Goal: Task Accomplishment & Management: Use online tool/utility

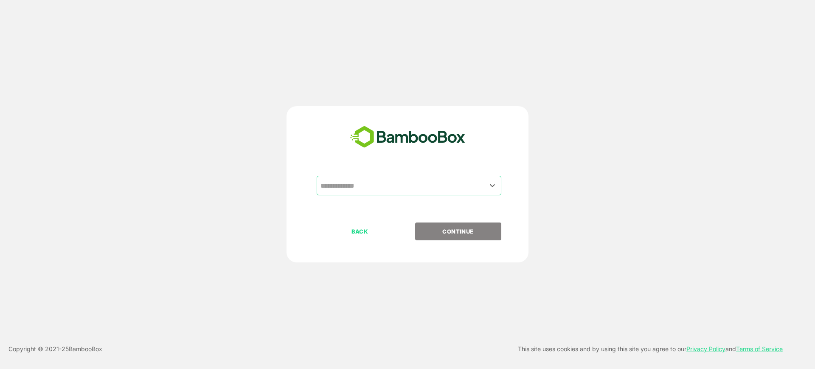
click at [465, 188] on input "text" at bounding box center [409, 186] width 181 height 16
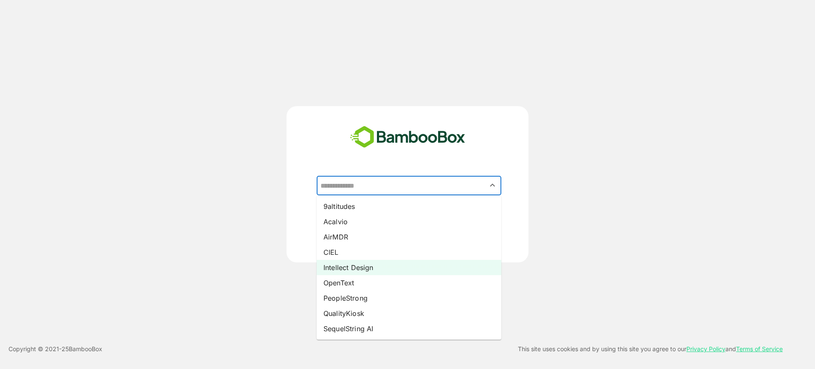
click at [412, 271] on li "Intellect Design" at bounding box center [409, 267] width 185 height 15
type input "**********"
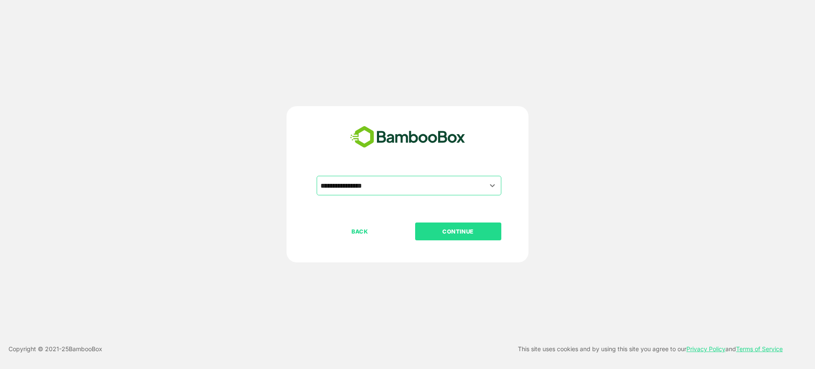
click at [472, 227] on p "CONTINUE" at bounding box center [458, 231] width 85 height 9
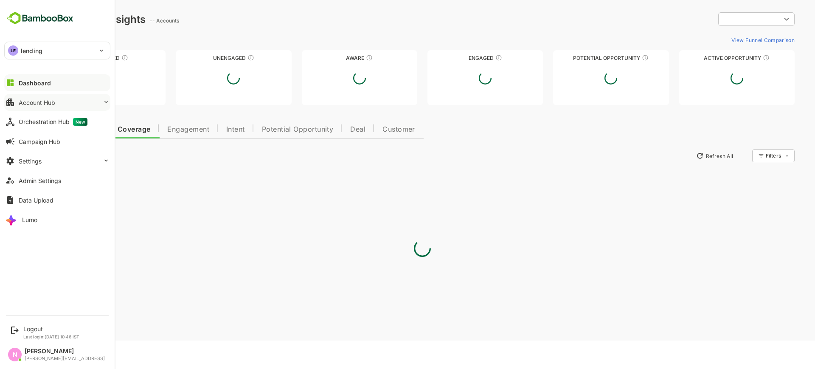
type input "**********"
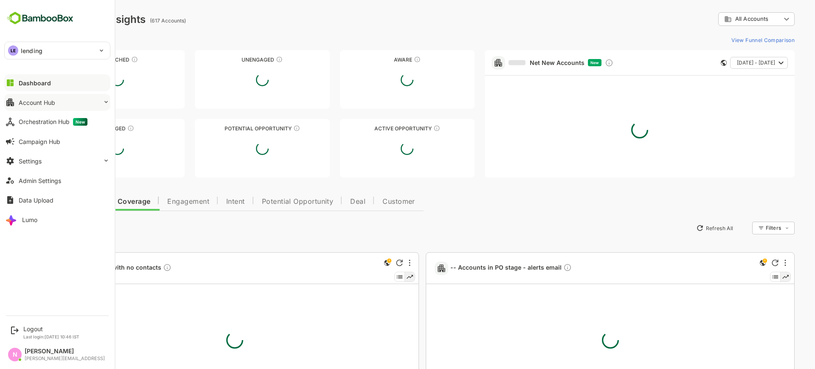
click at [85, 107] on button "Account Hub" at bounding box center [57, 102] width 106 height 17
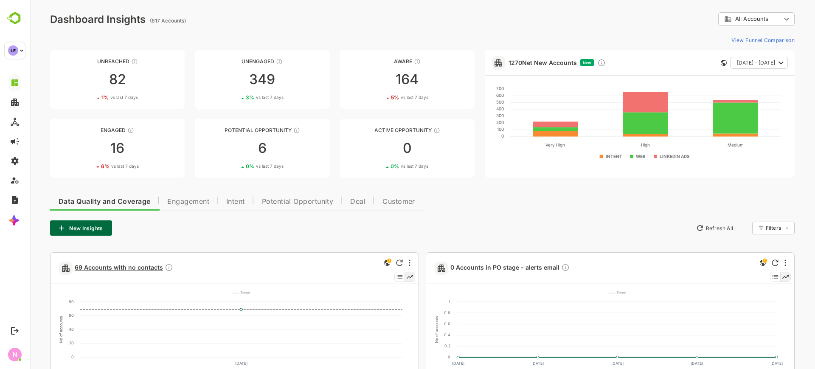
click at [121, 269] on span "69 Accounts with no contacts" at bounding box center [124, 268] width 99 height 10
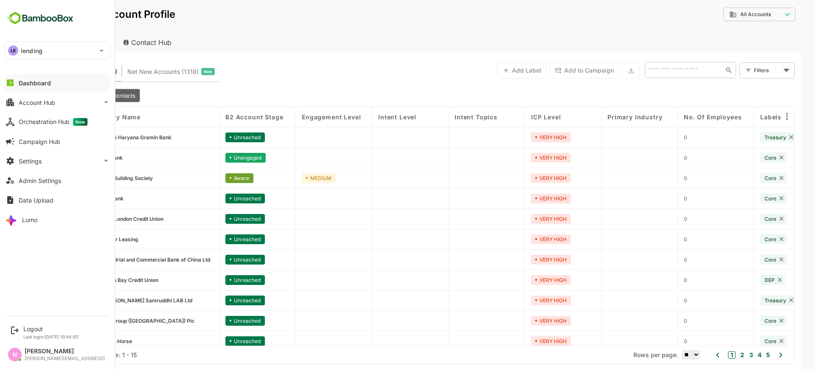
click at [65, 47] on div "LE lending" at bounding box center [52, 50] width 95 height 17
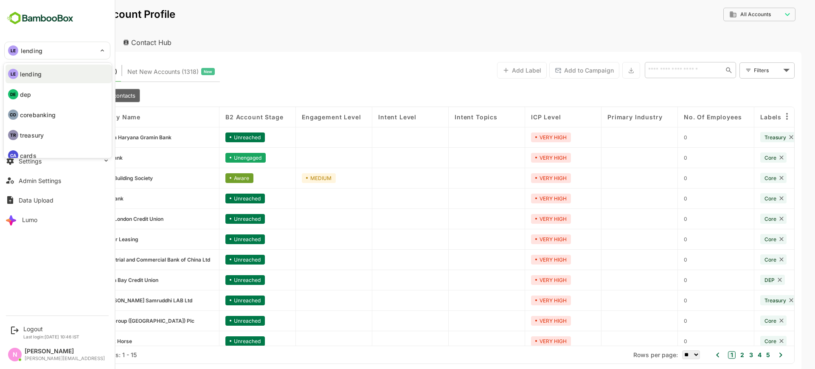
click at [284, 48] on div at bounding box center [407, 184] width 815 height 369
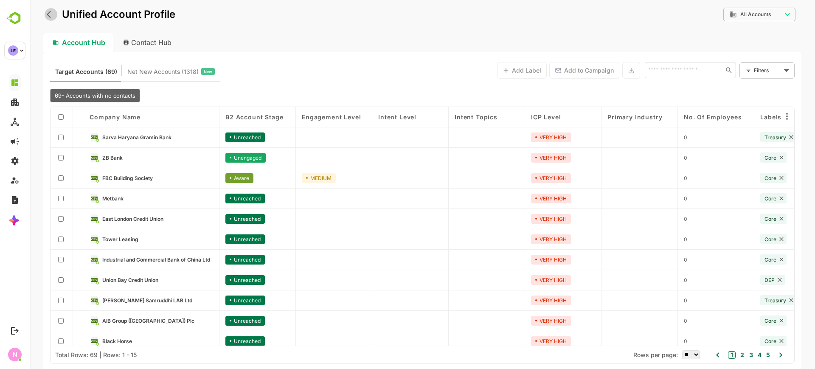
click at [49, 11] on icon "back" at bounding box center [51, 14] width 8 height 8
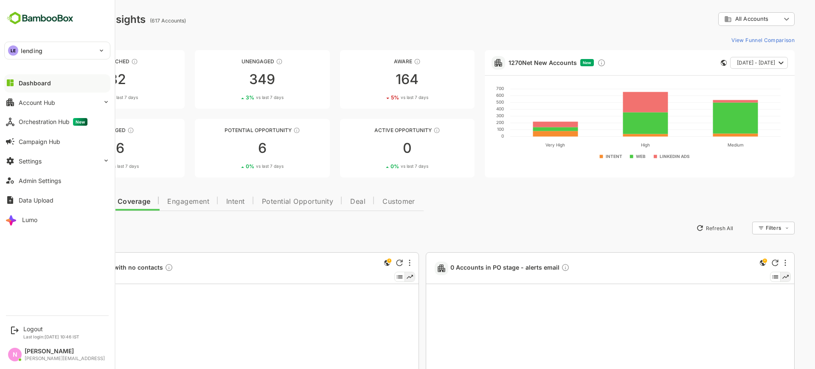
click at [21, 46] on p "lending" at bounding box center [32, 50] width 22 height 9
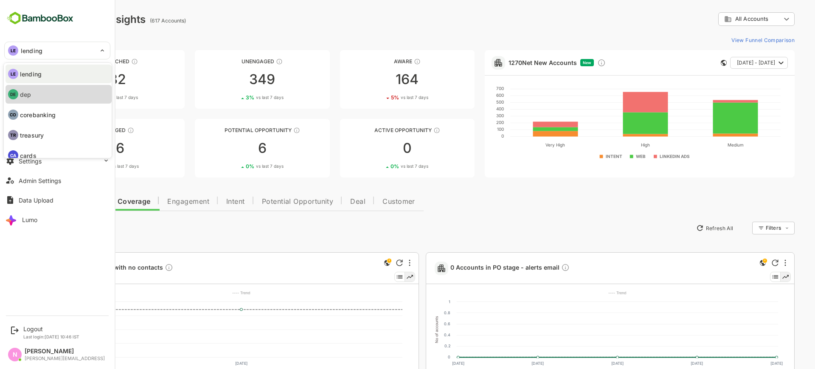
click at [33, 96] on li "DE dep" at bounding box center [59, 94] width 106 height 19
type input "***"
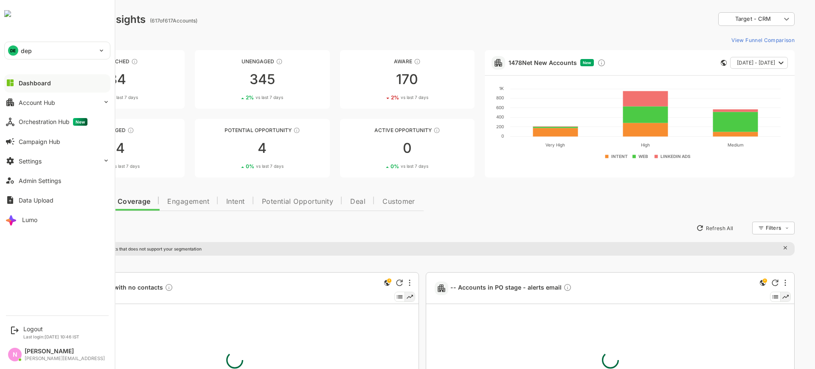
click at [22, 49] on p "dep" at bounding box center [26, 50] width 11 height 9
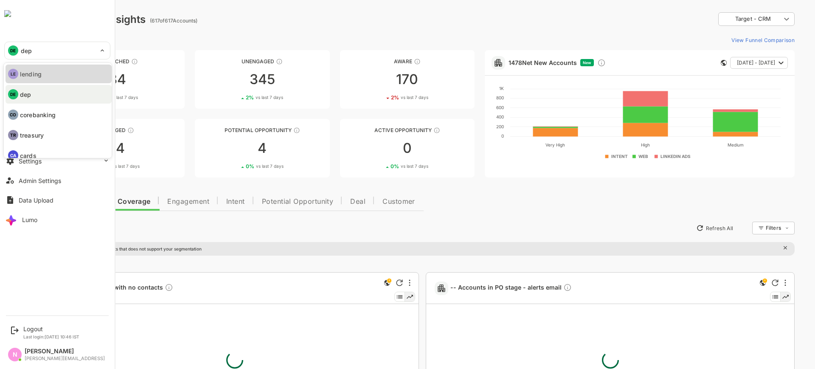
click at [51, 69] on li "LE lending" at bounding box center [59, 74] width 106 height 19
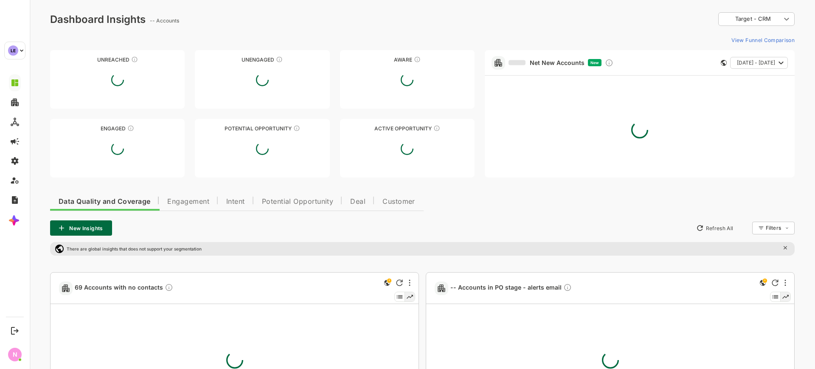
type input "**********"
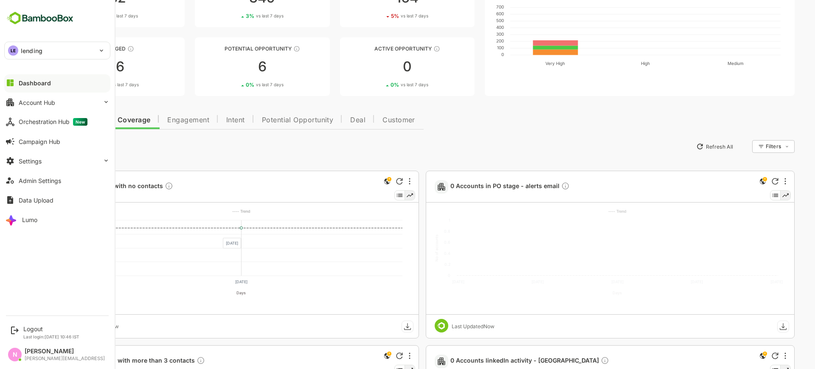
scroll to position [159, 0]
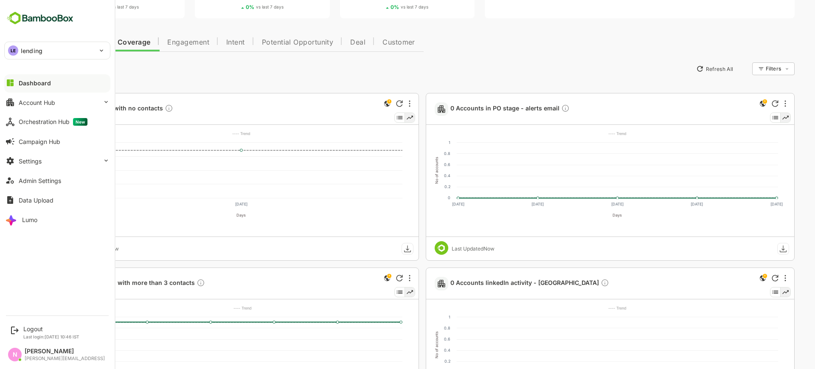
click at [284, 78] on div "Data Quality and Coverage Engagement Intent Potential Opportunity Deal Customer…" at bounding box center [422, 338] width 745 height 615
click at [138, 105] on span "69 Accounts with no contacts" at bounding box center [124, 109] width 99 height 10
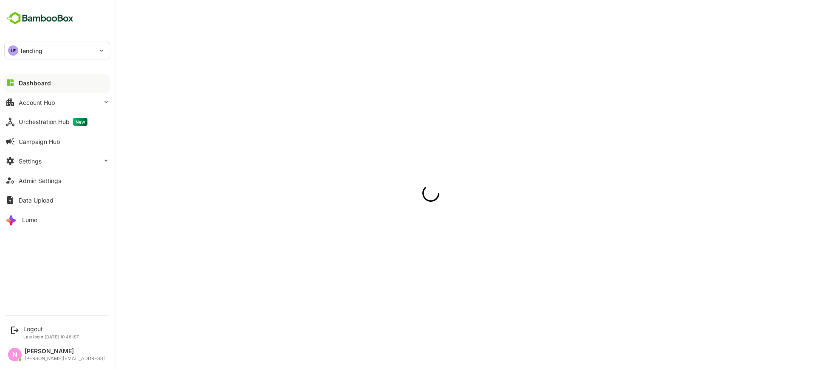
scroll to position [0, 0]
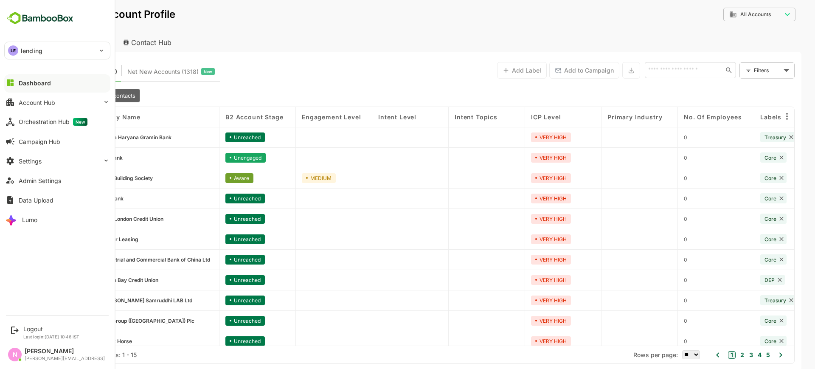
click at [279, 68] on div "Target Accounts (69) Net New Accounts ( 1318 ) New Add Label Add to Campaign ​ …" at bounding box center [422, 70] width 745 height 23
click at [101, 31] on div "LE lending ******* Dashboard Account Hub Orchestration Hub New Campaign Hub Set…" at bounding box center [57, 155] width 115 height 310
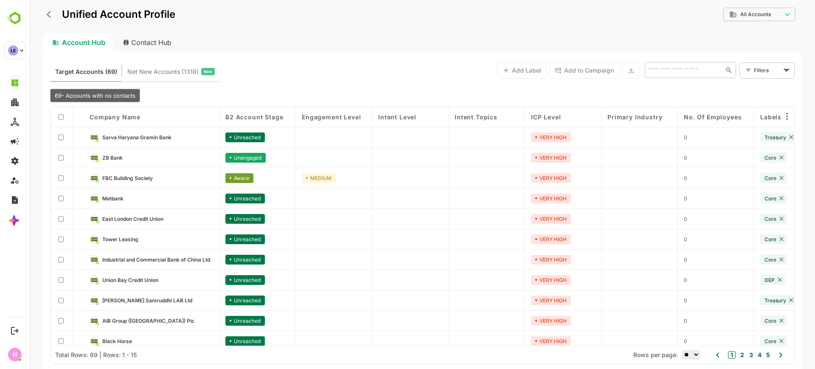
scroll to position [89, 0]
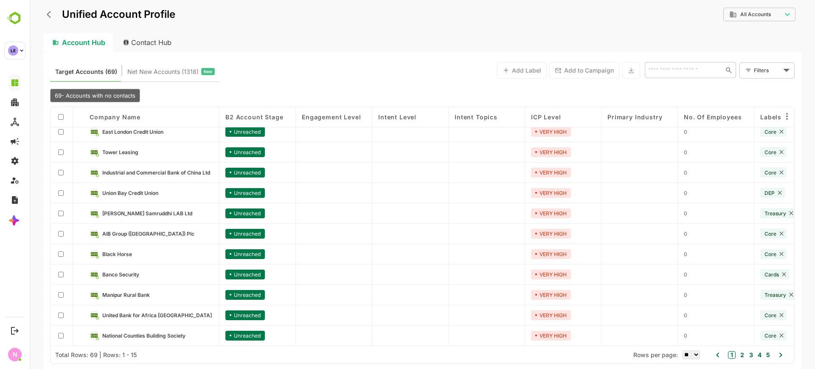
click at [740, 358] on button "2" at bounding box center [742, 354] width 6 height 9
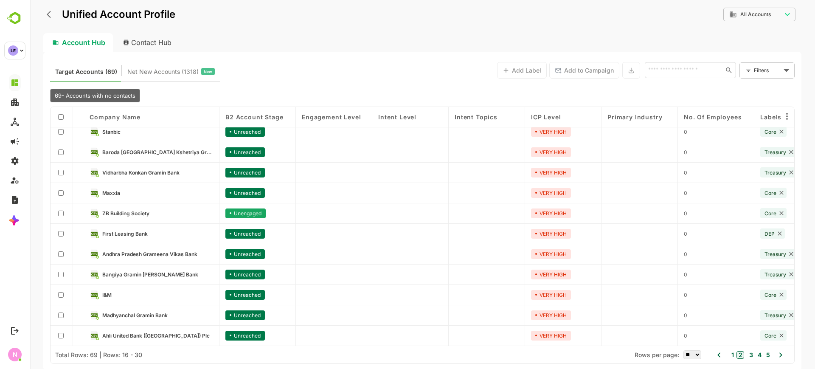
scroll to position [37, 0]
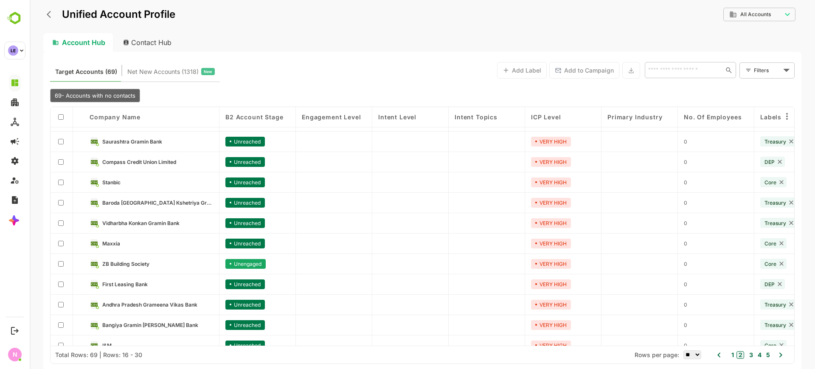
click at [753, 358] on button "3" at bounding box center [751, 354] width 6 height 9
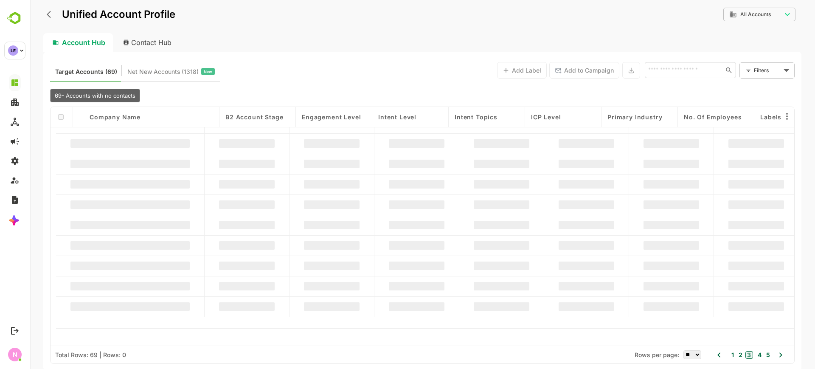
scroll to position [0, 0]
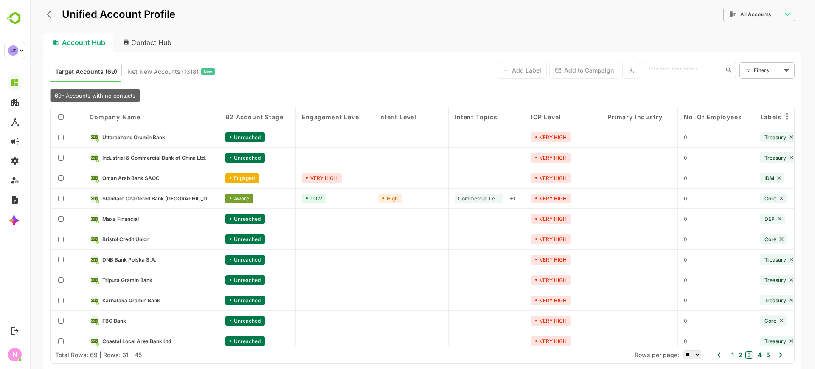
click at [61, 120] on div at bounding box center [61, 117] width 10 height 8
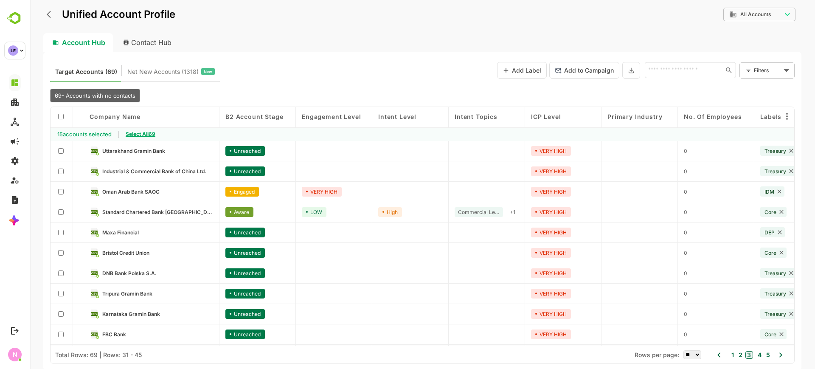
click at [146, 133] on span "Select All 69" at bounding box center [141, 134] width 30 height 6
click at [634, 75] on button at bounding box center [632, 70] width 18 height 17
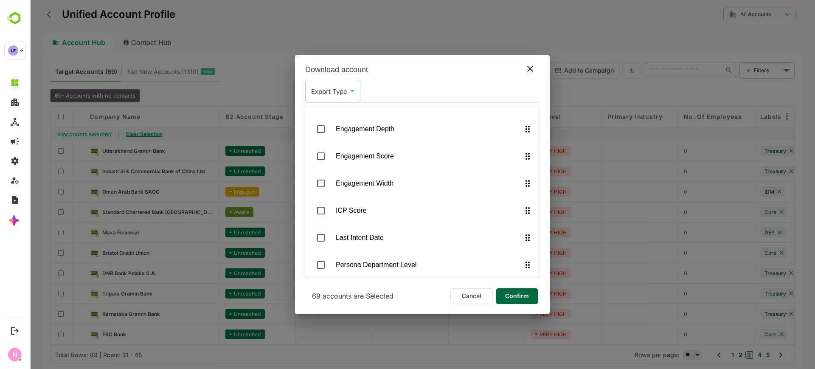
scroll to position [616, 0]
click at [533, 298] on button "Confirm" at bounding box center [517, 296] width 42 height 16
